Goal: Information Seeking & Learning: Learn about a topic

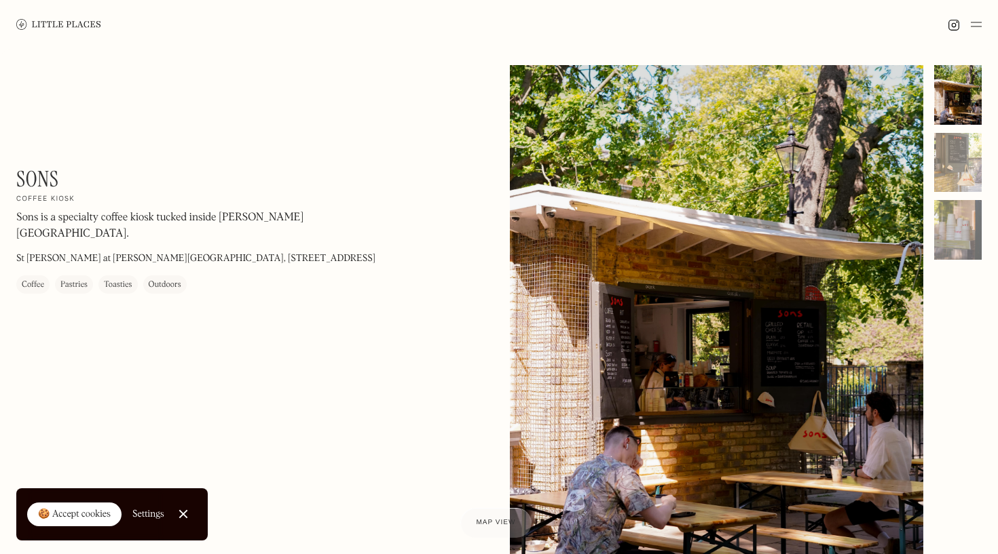
click at [983, 167] on div "Sons On Our Radar Coffee kiosk Sons is a specialty coffee kiosk tucked inside H…" at bounding box center [499, 341] width 998 height 584
click at [981, 167] on div "Sons On Our Radar Coffee kiosk Sons is a specialty coffee kiosk tucked inside H…" at bounding box center [499, 341] width 998 height 584
click at [962, 167] on div at bounding box center [958, 163] width 48 height 60
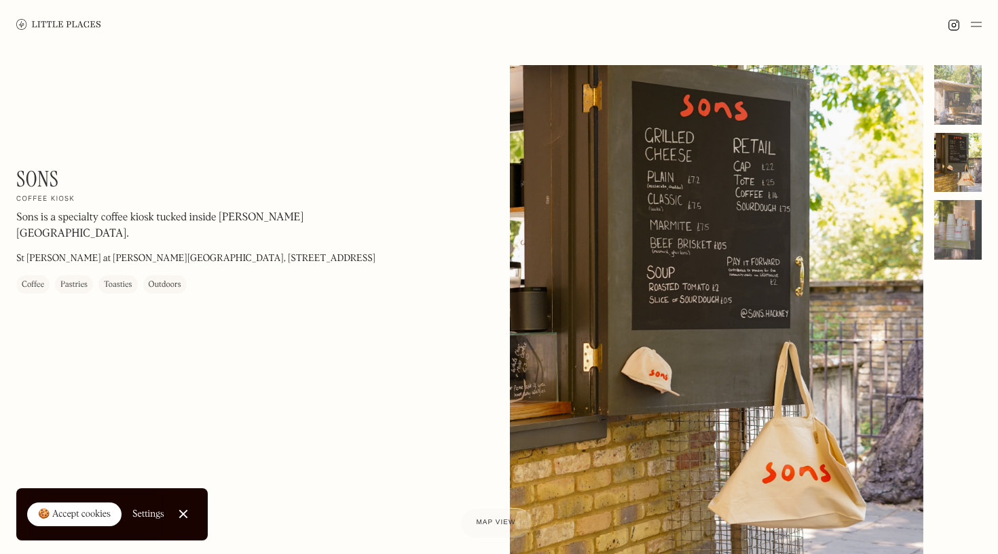
click at [973, 244] on div at bounding box center [958, 230] width 48 height 60
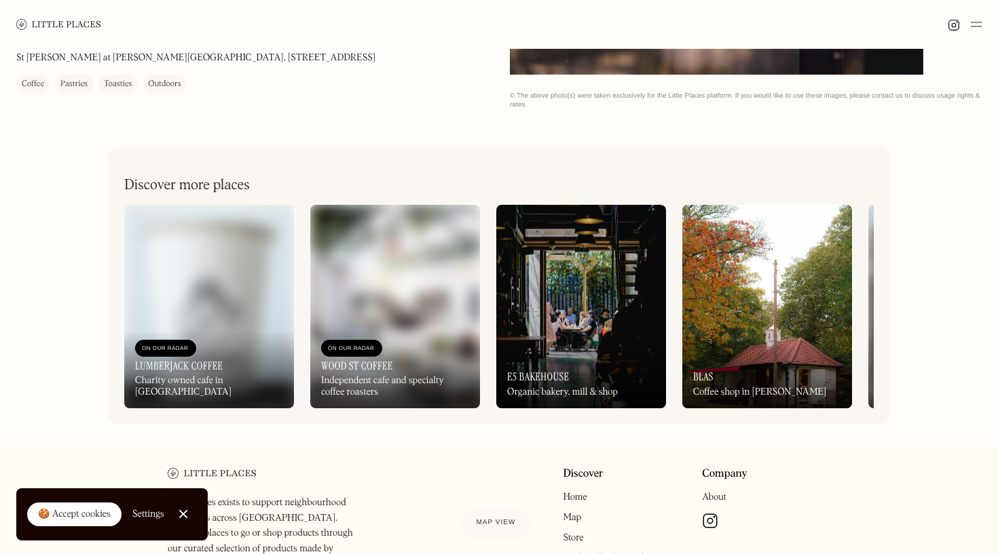
scroll to position [508, 0]
click at [761, 343] on div "On Our Radar Blas Coffee shop in Victoria Park" at bounding box center [767, 370] width 170 height 75
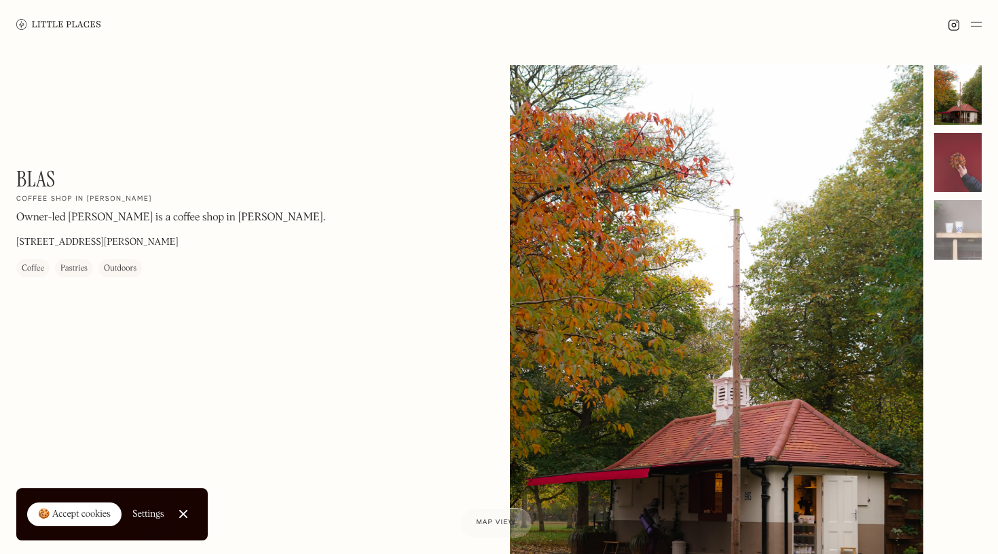
click at [972, 169] on div at bounding box center [958, 163] width 48 height 60
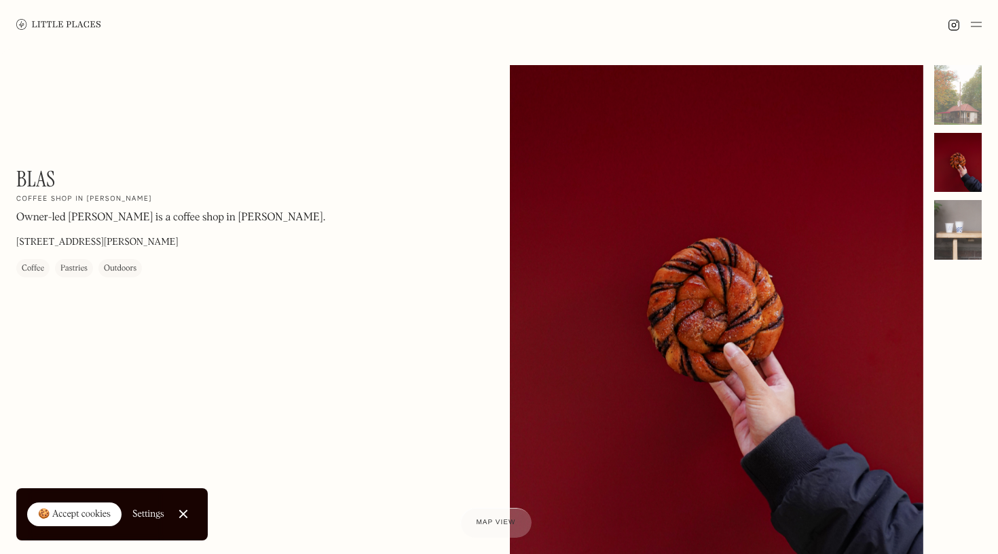
click at [958, 220] on div at bounding box center [958, 230] width 48 height 60
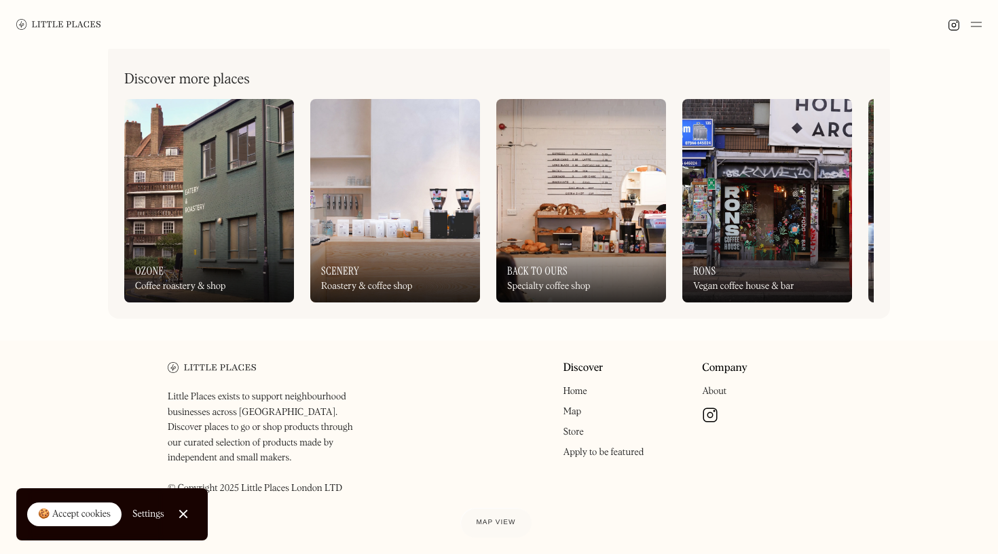
scroll to position [612, 0]
click at [719, 233] on div "On Our Radar [PERSON_NAME] coffee house & bar" at bounding box center [767, 266] width 170 height 75
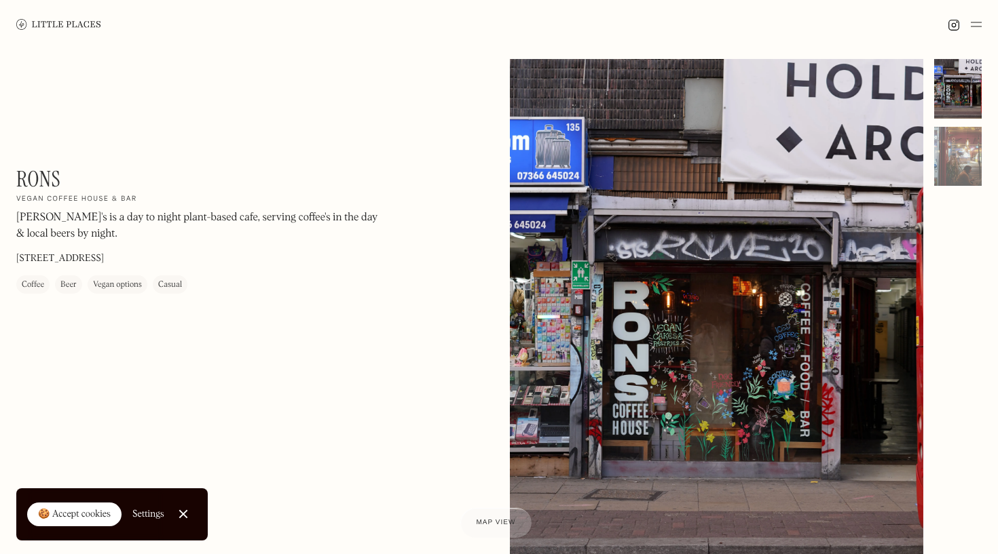
scroll to position [12, 0]
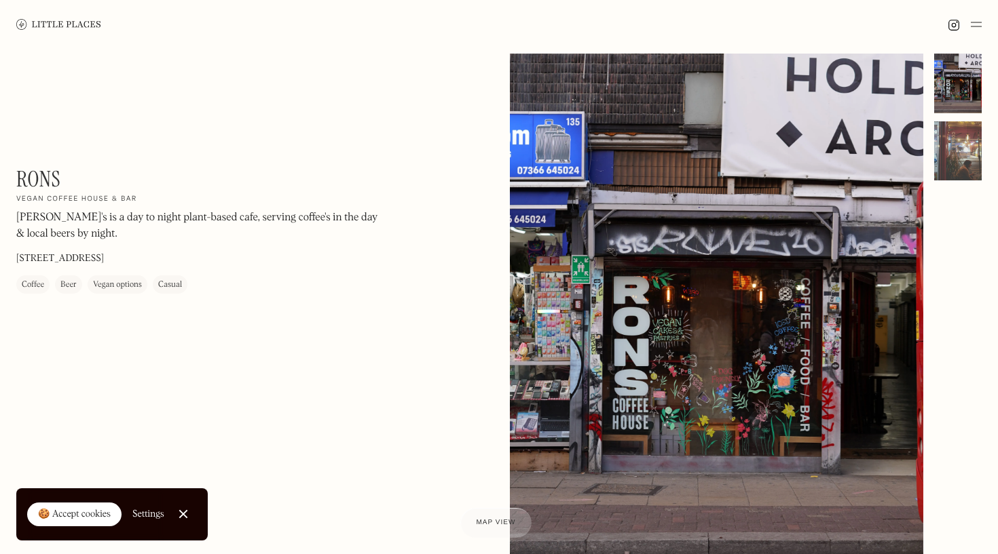
click at [949, 143] on div at bounding box center [958, 151] width 48 height 60
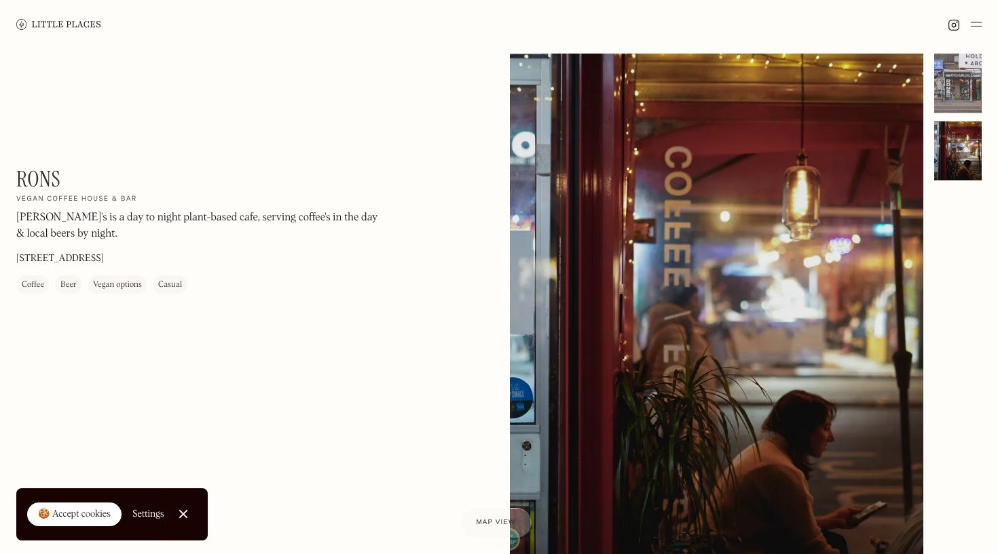
click at [951, 83] on div at bounding box center [958, 84] width 48 height 60
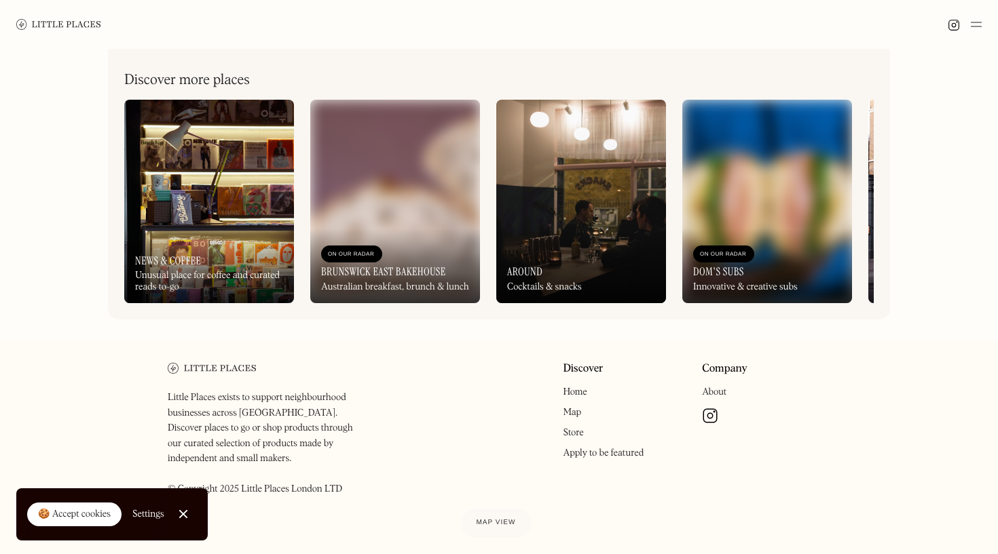
scroll to position [0, 0]
click at [195, 216] on img at bounding box center [209, 202] width 170 height 204
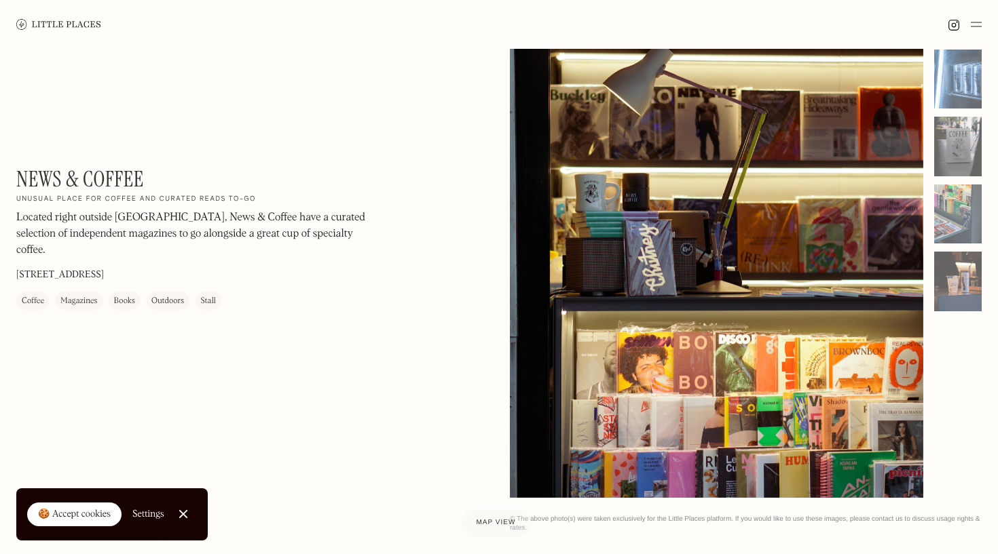
scroll to position [108, 0]
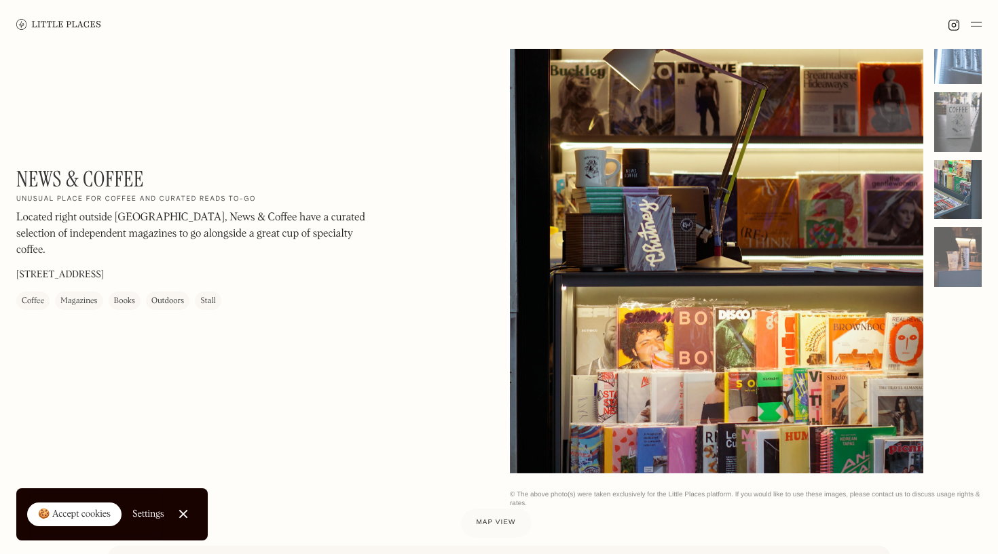
click at [948, 208] on div at bounding box center [958, 190] width 48 height 60
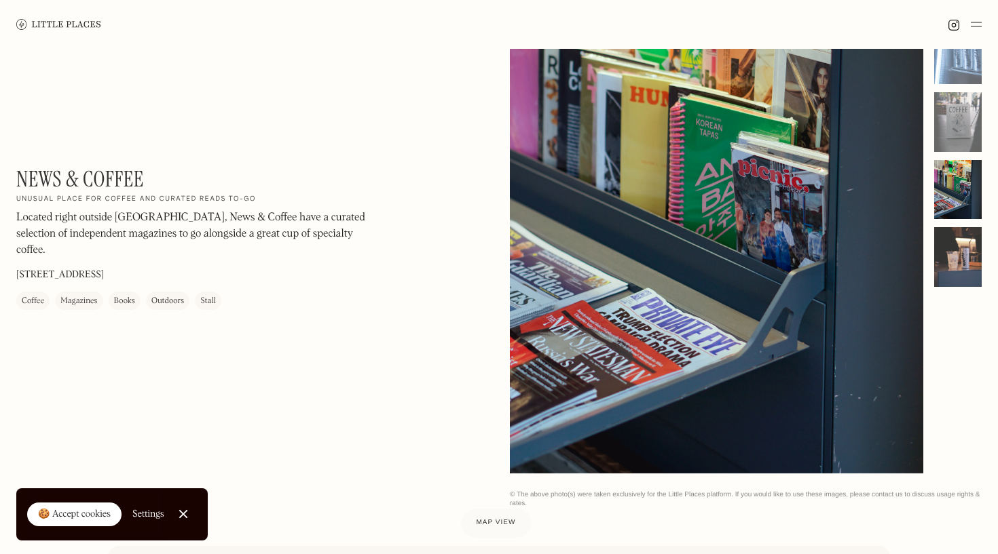
click at [958, 254] on div at bounding box center [958, 257] width 48 height 60
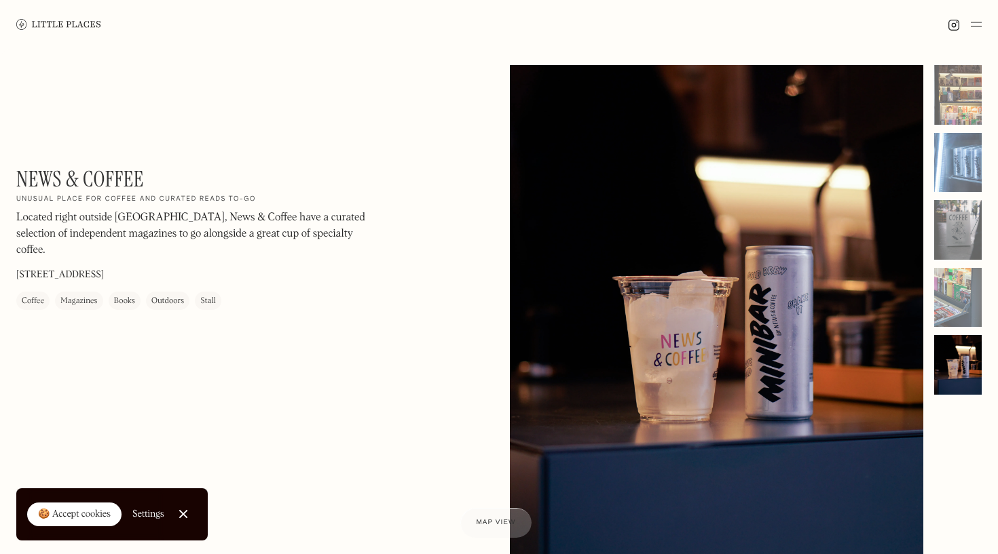
scroll to position [0, 0]
